Goal: Navigation & Orientation: Find specific page/section

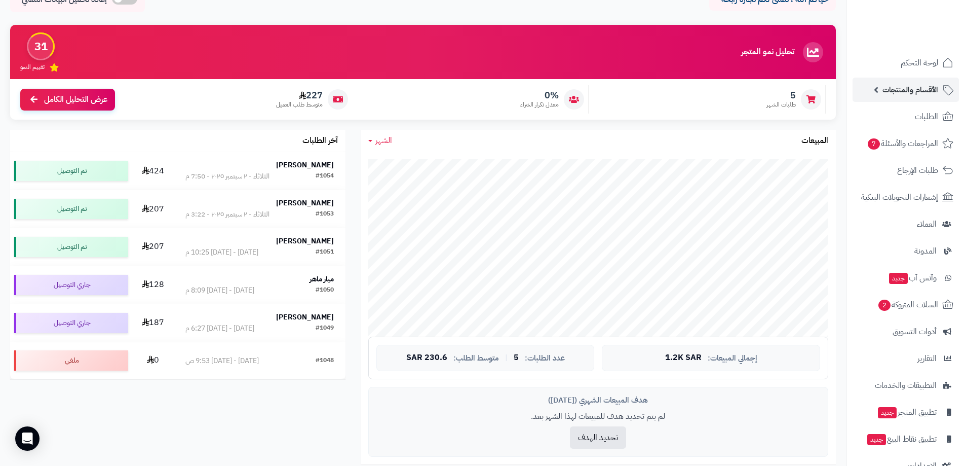
click at [922, 92] on span "الأقسام والمنتجات" at bounding box center [911, 90] width 56 height 14
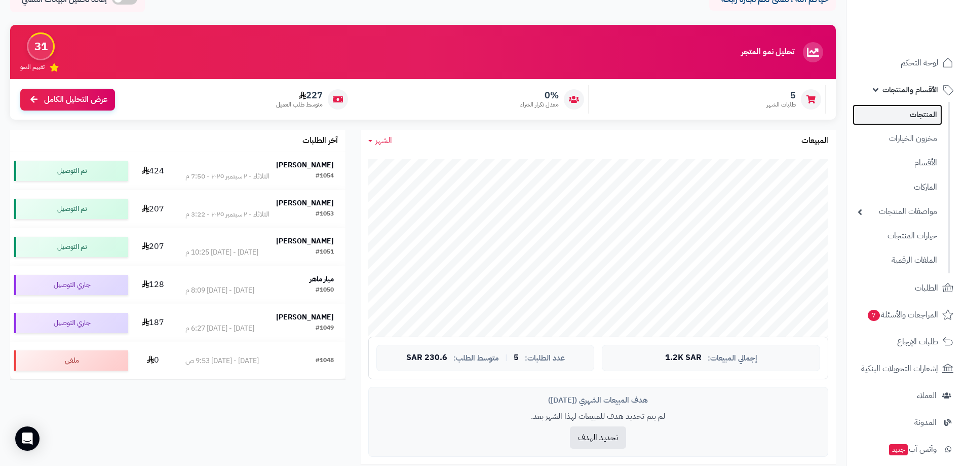
click at [922, 118] on link "المنتجات" at bounding box center [898, 114] width 90 height 21
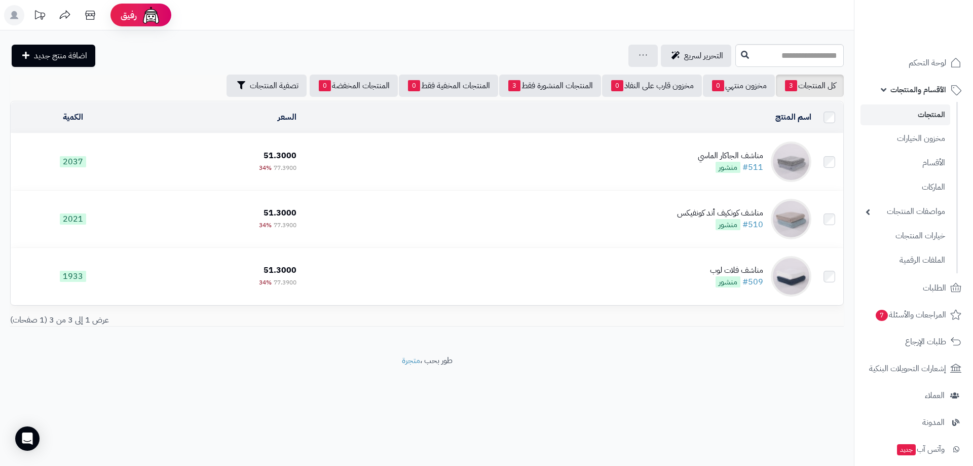
click at [926, 114] on link "المنتجات" at bounding box center [905, 114] width 90 height 21
click at [914, 63] on span "لوحة التحكم" at bounding box center [927, 63] width 37 height 14
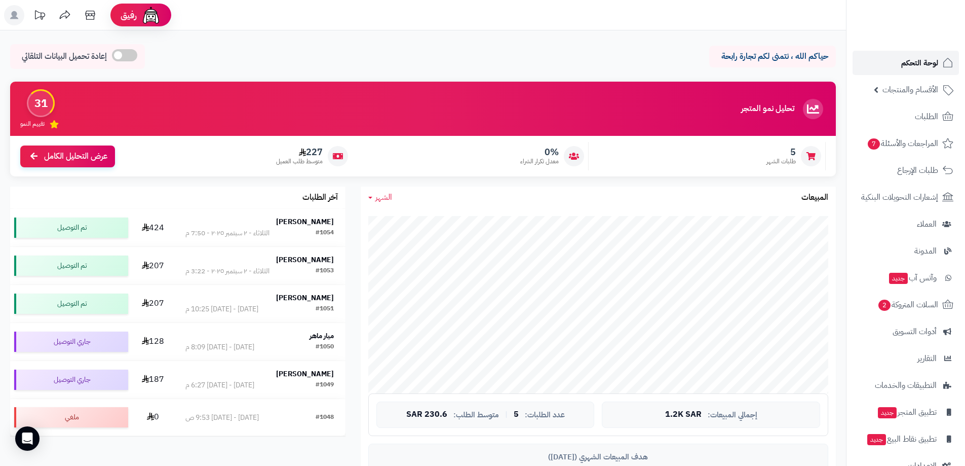
click at [912, 62] on span "لوحة التحكم" at bounding box center [919, 63] width 37 height 14
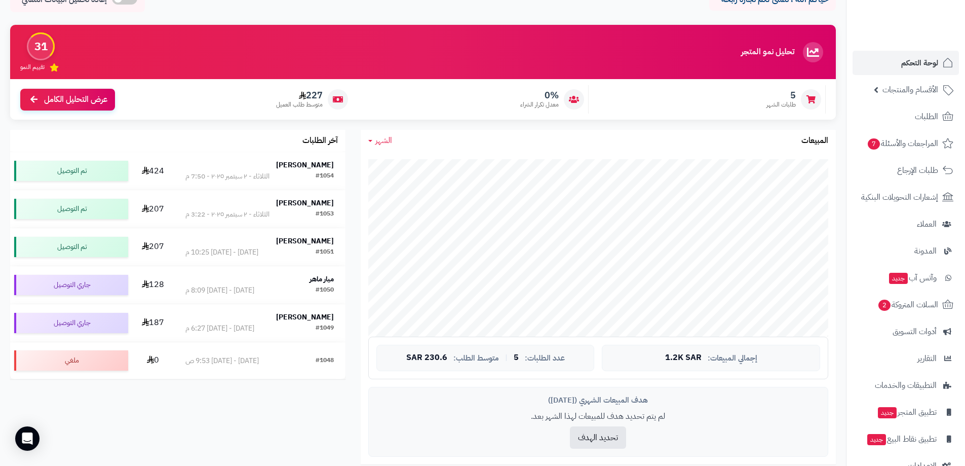
scroll to position [6, 0]
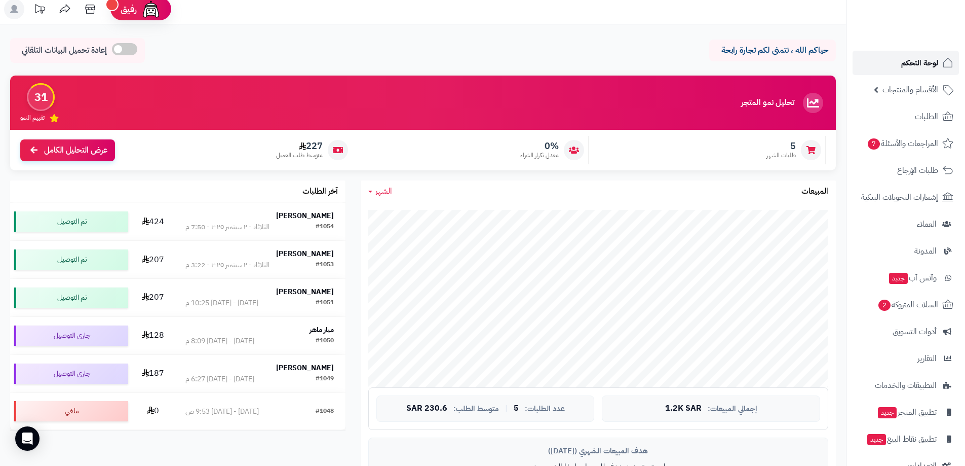
click at [920, 65] on span "لوحة التحكم" at bounding box center [919, 63] width 37 height 14
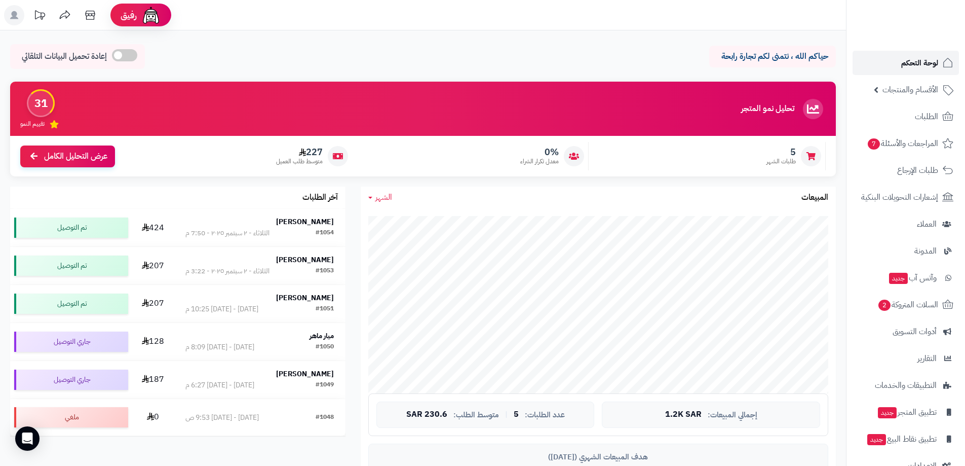
click at [914, 65] on span "لوحة التحكم" at bounding box center [919, 63] width 37 height 14
click at [928, 111] on span "الطلبات" at bounding box center [926, 116] width 23 height 14
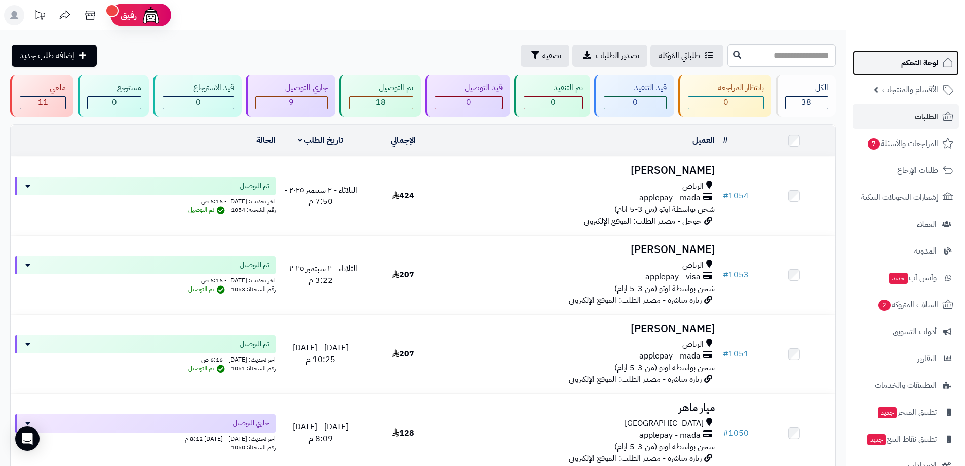
click at [921, 64] on span "لوحة التحكم" at bounding box center [919, 63] width 37 height 14
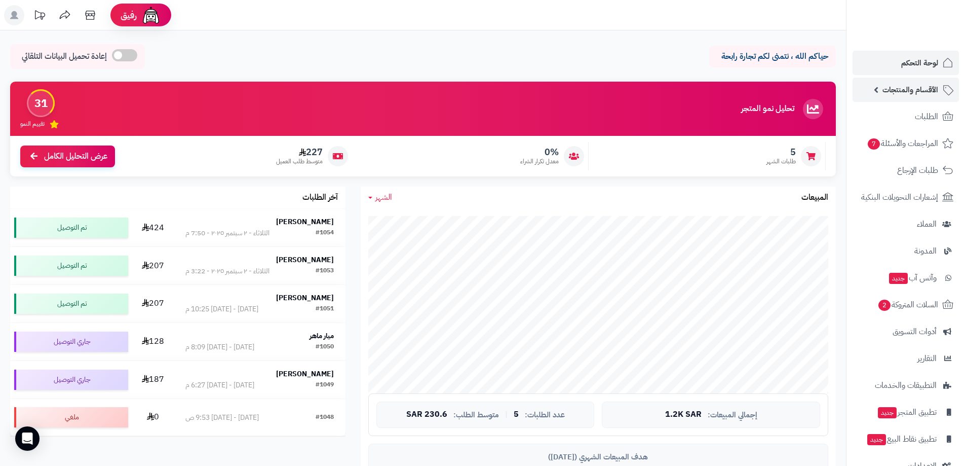
click at [921, 86] on span "الأقسام والمنتجات" at bounding box center [911, 90] width 56 height 14
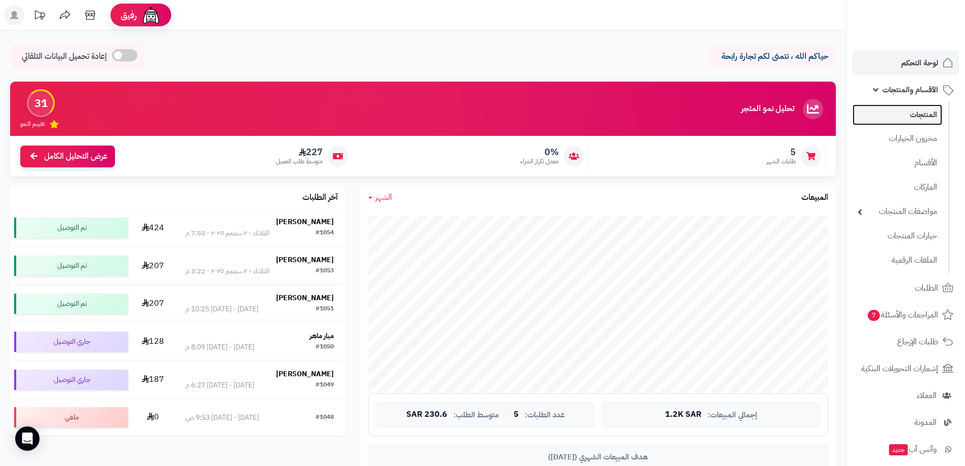
click at [927, 110] on link "المنتجات" at bounding box center [898, 114] width 90 height 21
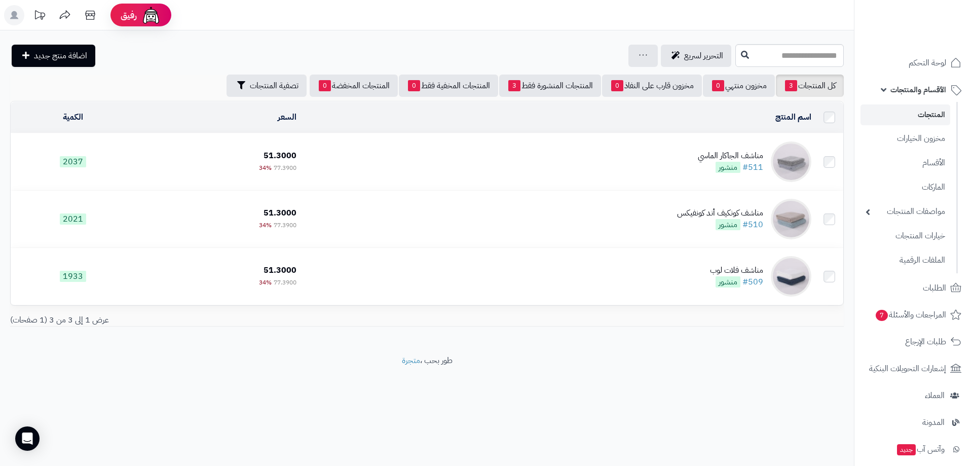
click at [933, 115] on link "المنتجات" at bounding box center [905, 114] width 90 height 21
click at [928, 66] on span "لوحة التحكم" at bounding box center [927, 63] width 37 height 14
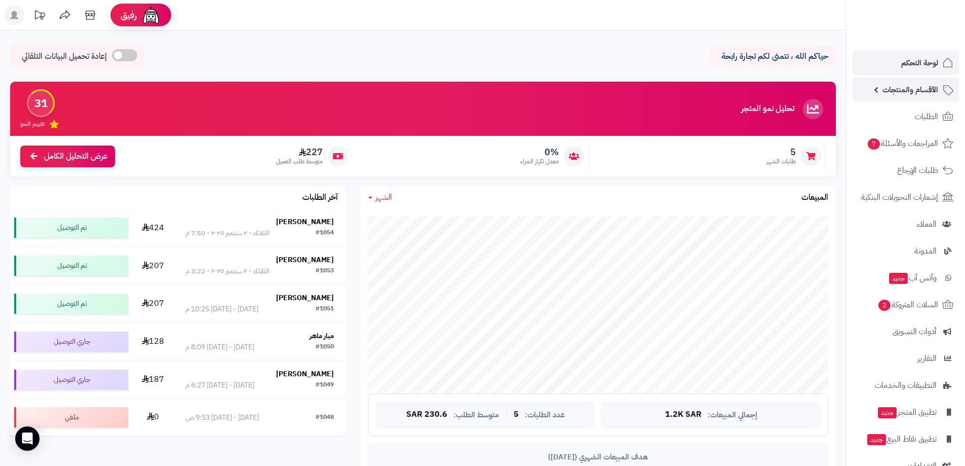
click at [924, 93] on span "الأقسام والمنتجات" at bounding box center [911, 90] width 56 height 14
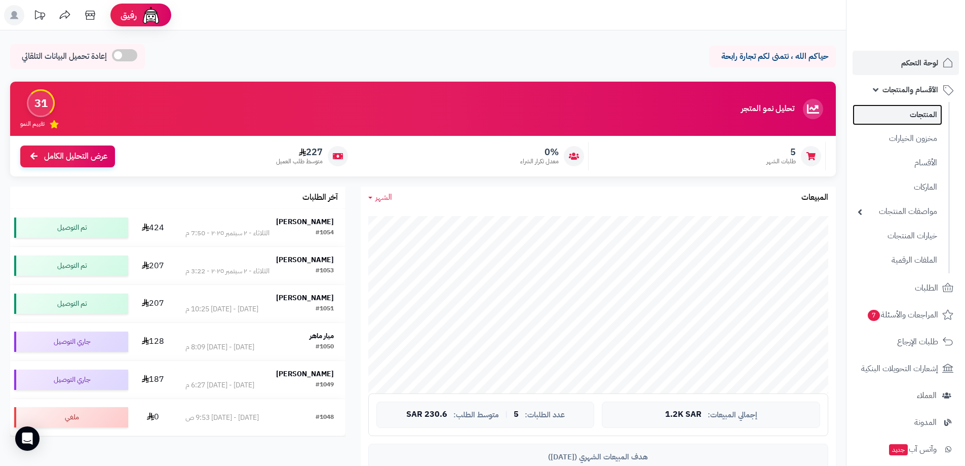
click at [924, 116] on link "المنتجات" at bounding box center [898, 114] width 90 height 21
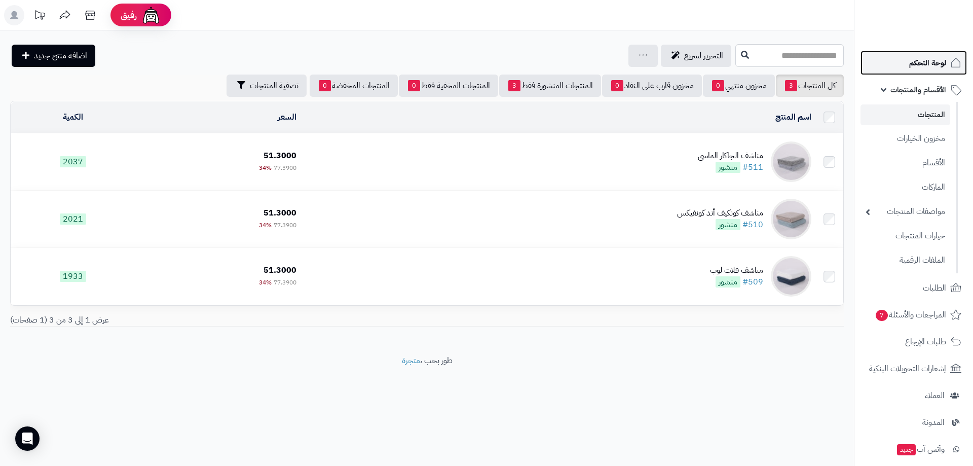
click at [919, 70] on link "لوحة التحكم" at bounding box center [913, 63] width 106 height 24
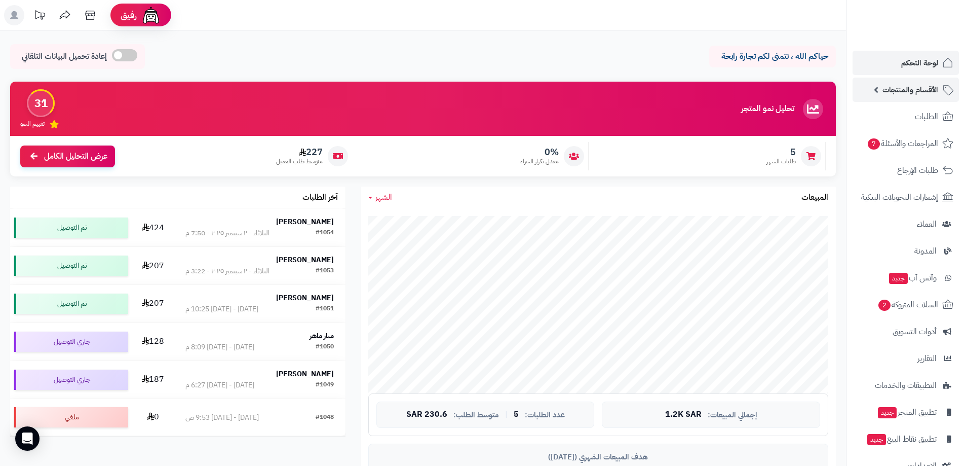
click at [923, 94] on span "الأقسام والمنتجات" at bounding box center [911, 90] width 56 height 14
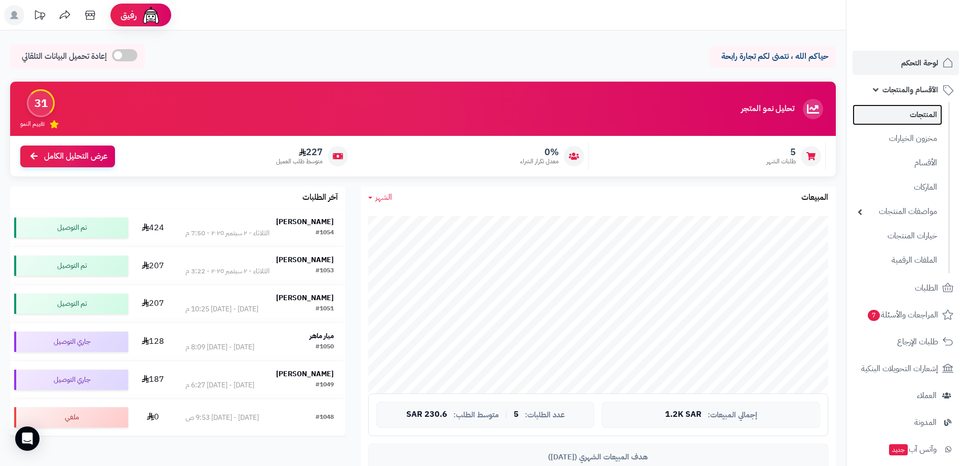
click at [939, 116] on link "المنتجات" at bounding box center [898, 114] width 90 height 21
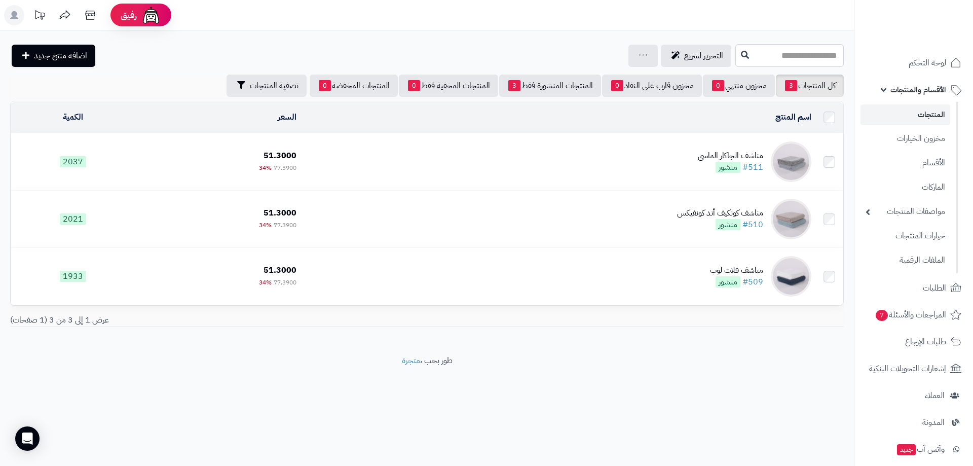
click at [927, 112] on link "المنتجات" at bounding box center [905, 114] width 90 height 21
click at [923, 91] on span "الأقسام والمنتجات" at bounding box center [918, 90] width 56 height 14
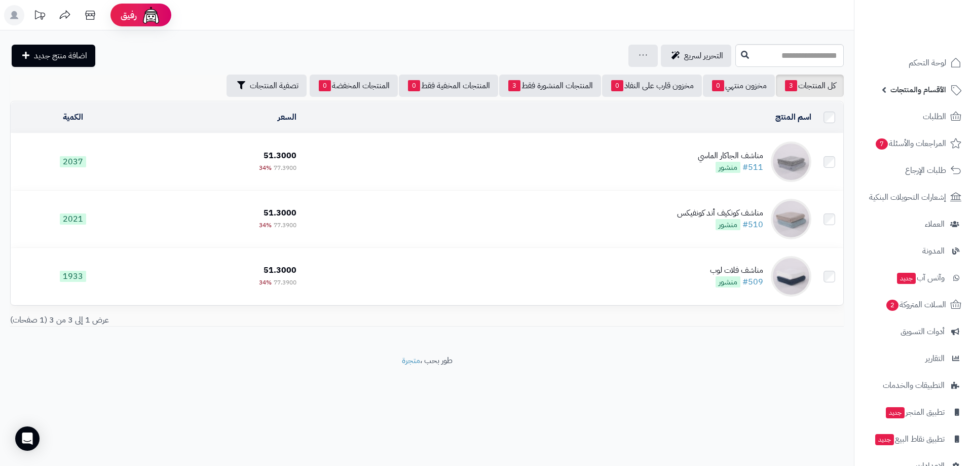
click at [923, 91] on span "الأقسام والمنتجات" at bounding box center [918, 90] width 56 height 14
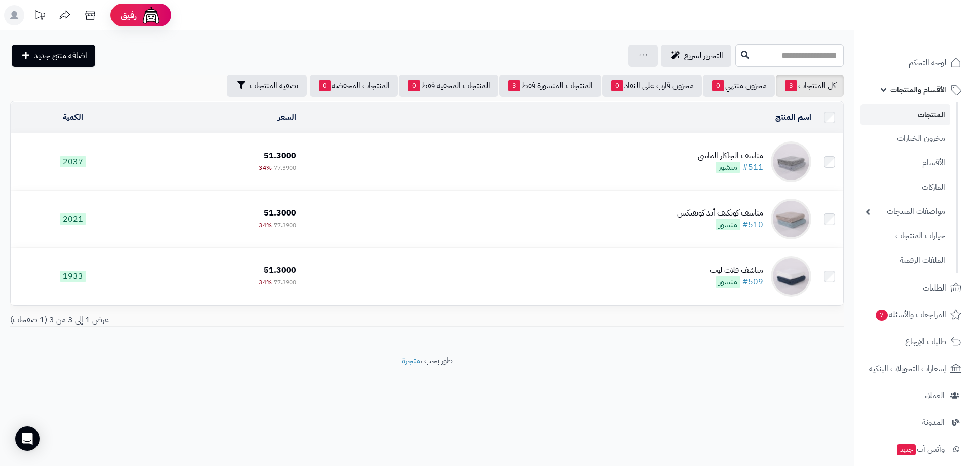
click at [937, 115] on link "المنتجات" at bounding box center [905, 114] width 90 height 21
click at [931, 114] on link "المنتجات" at bounding box center [905, 114] width 90 height 21
click at [926, 63] on span "لوحة التحكم" at bounding box center [926, 63] width 37 height 14
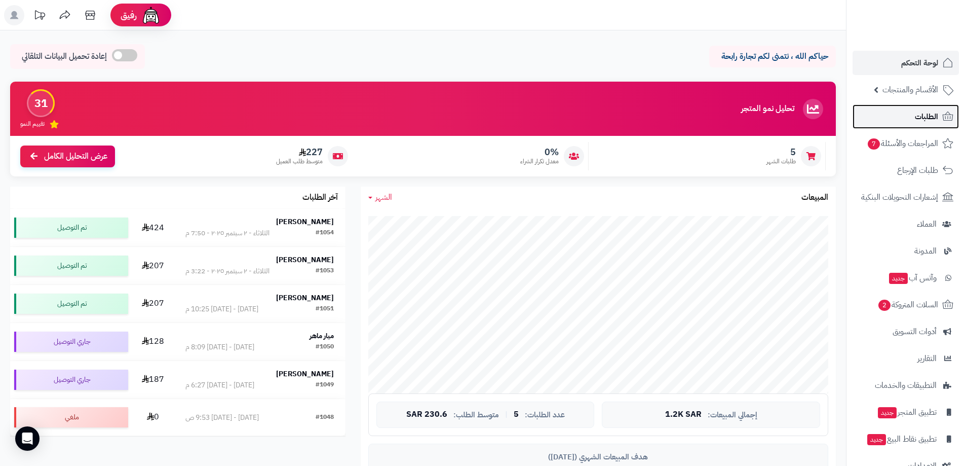
click at [926, 113] on span "الطلبات" at bounding box center [926, 116] width 23 height 14
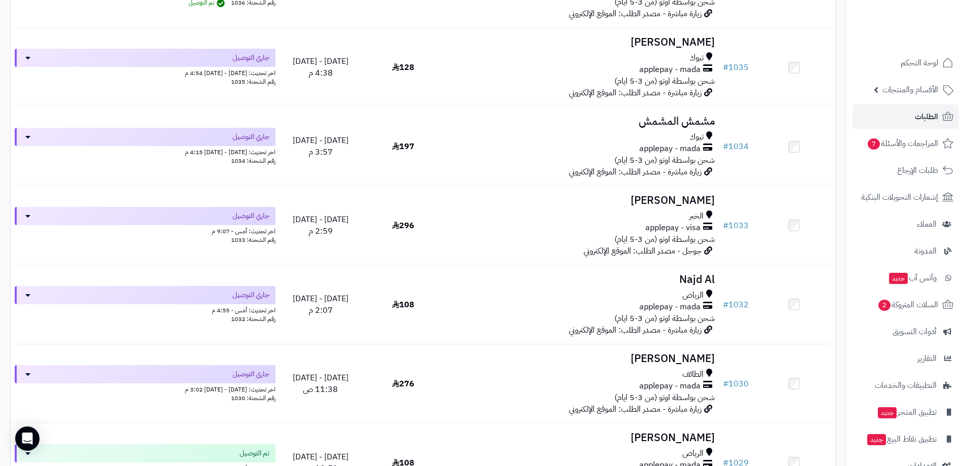
scroll to position [1317, 0]
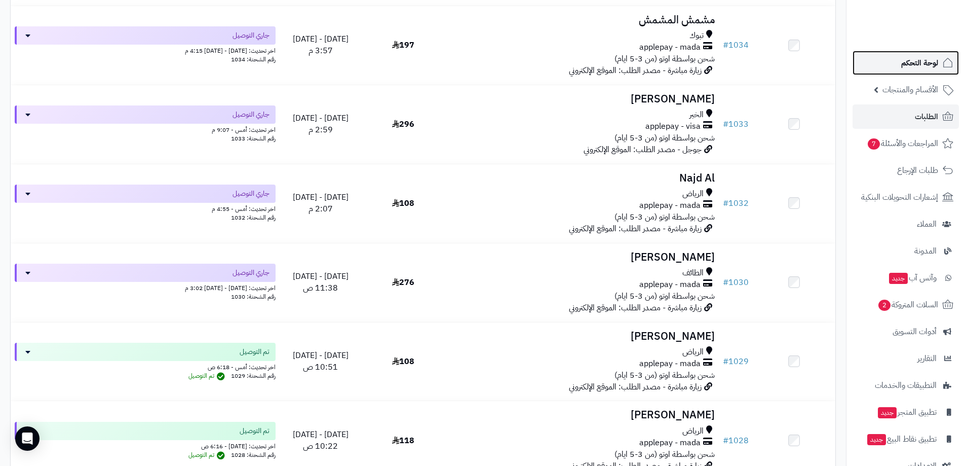
click at [919, 67] on span "لوحة التحكم" at bounding box center [919, 63] width 37 height 14
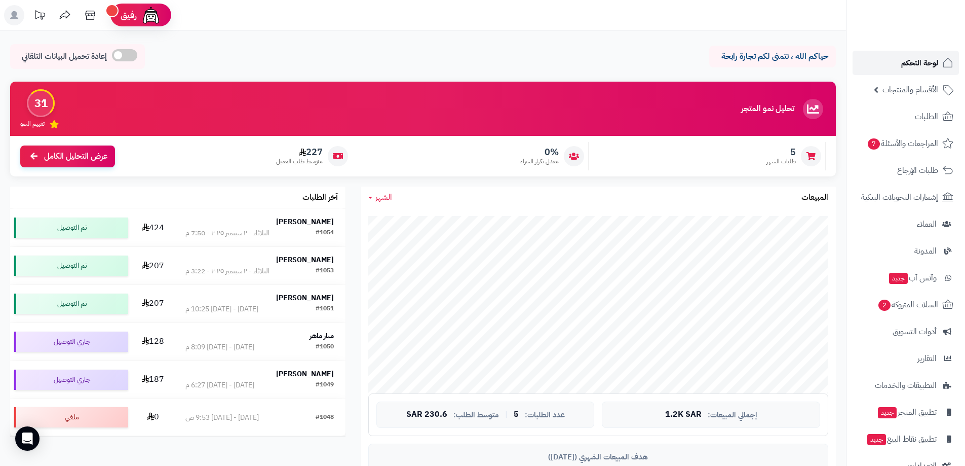
click at [914, 65] on span "لوحة التحكم" at bounding box center [919, 63] width 37 height 14
click at [921, 115] on span "الطلبات" at bounding box center [926, 116] width 23 height 14
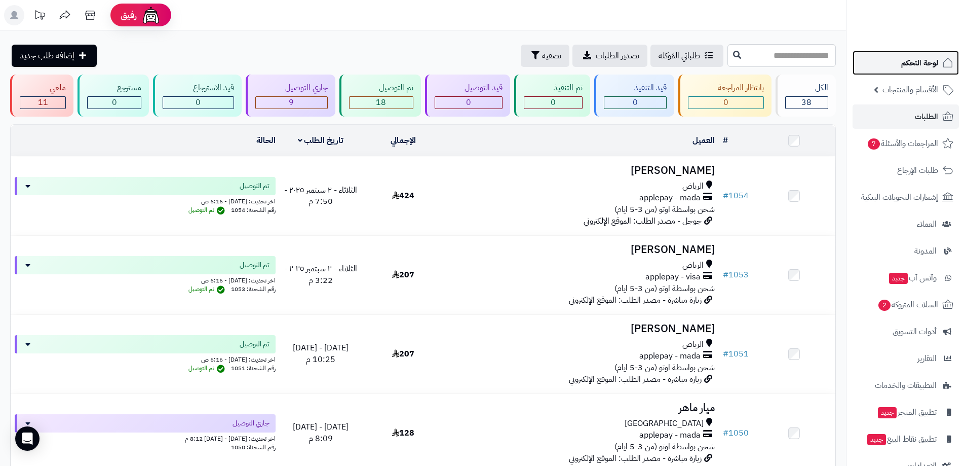
click at [920, 65] on span "لوحة التحكم" at bounding box center [919, 63] width 37 height 14
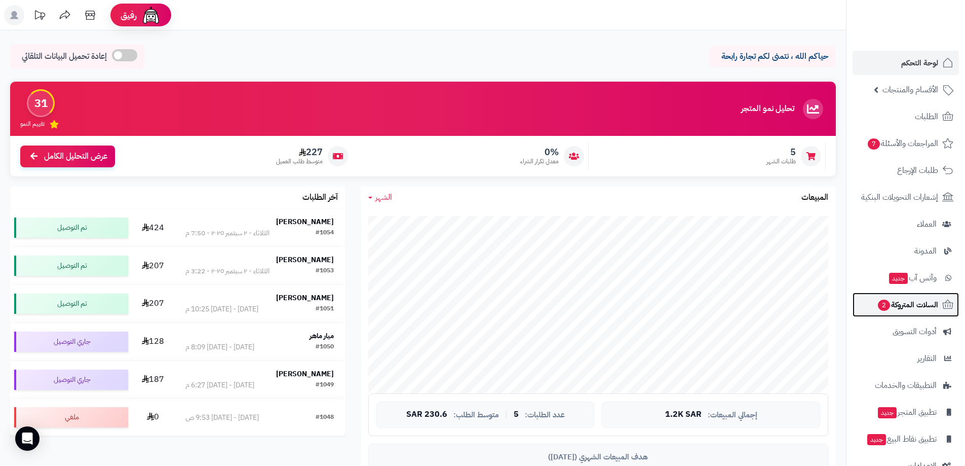
click at [908, 308] on span "السلات المتروكة 2" at bounding box center [907, 304] width 61 height 14
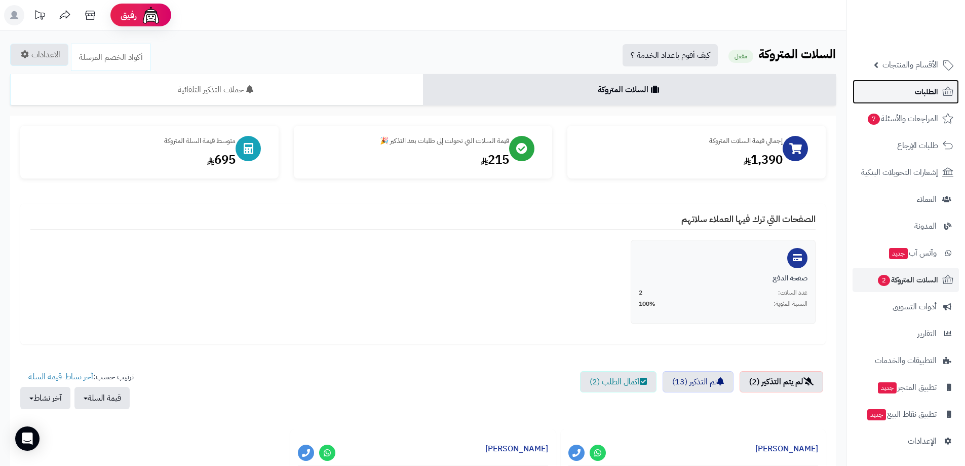
click at [919, 93] on span "الطلبات" at bounding box center [926, 92] width 23 height 14
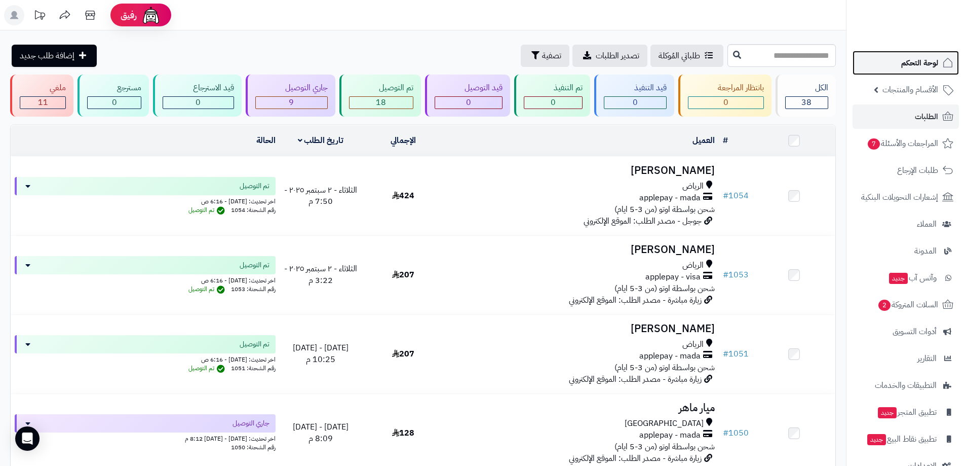
click at [925, 62] on span "لوحة التحكم" at bounding box center [919, 63] width 37 height 14
